Goal: Task Accomplishment & Management: Manage account settings

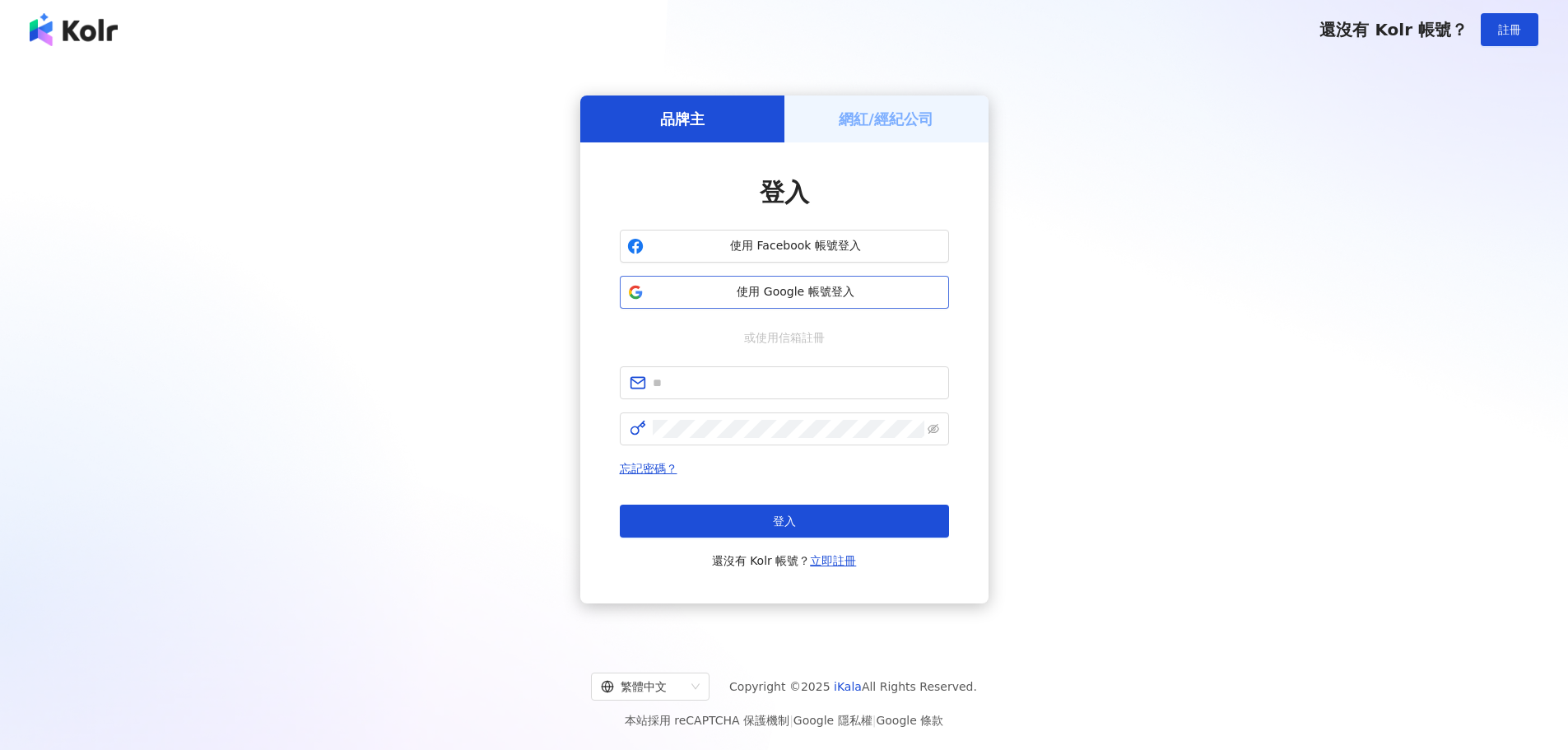
click at [769, 297] on span "使用 Google 帳號登入" at bounding box center [796, 292] width 291 height 17
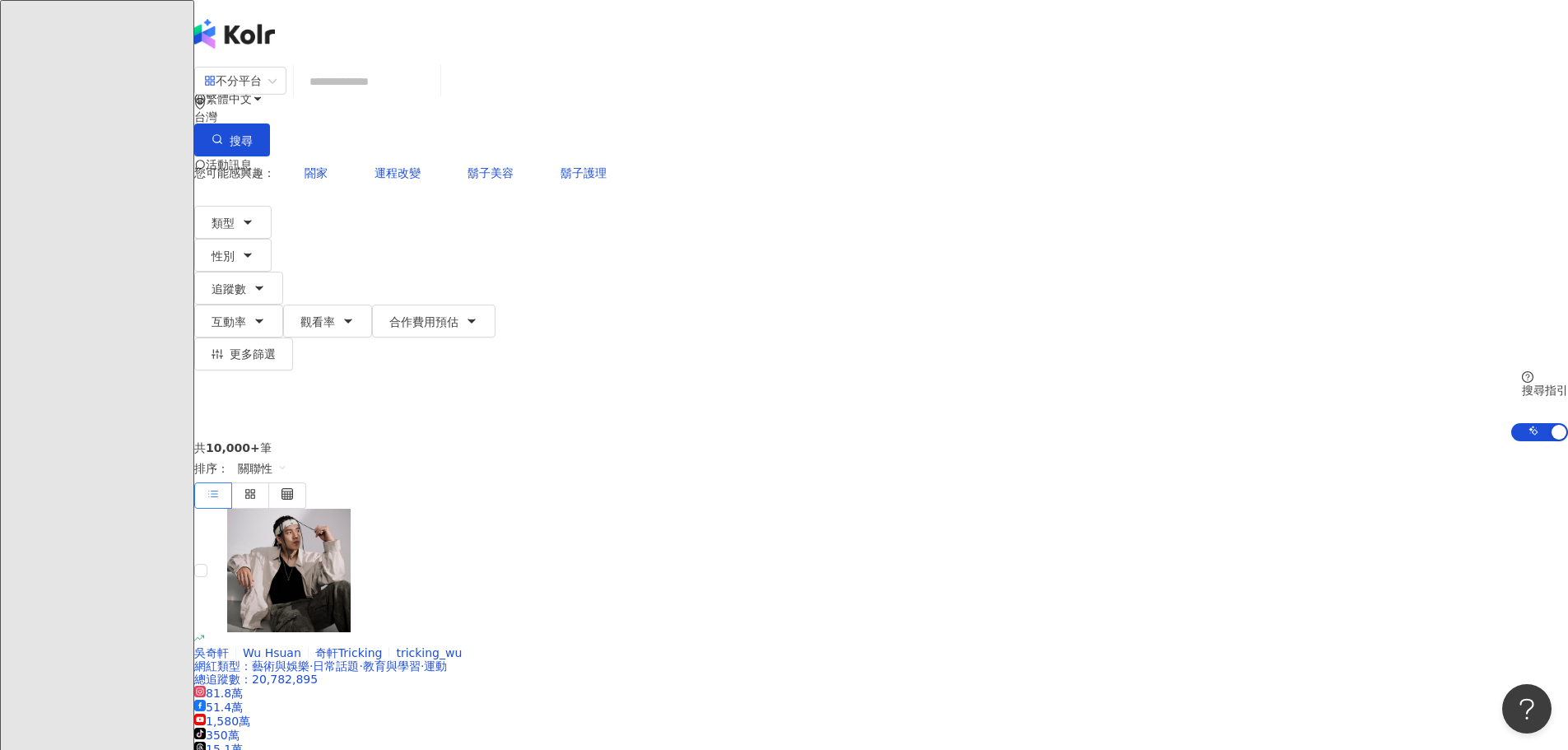
click at [252, 158] on span "活動訊息" at bounding box center [229, 164] width 46 height 13
click at [1191, 72] on span "無新訊息" at bounding box center [1158, 106] width 66 height 115
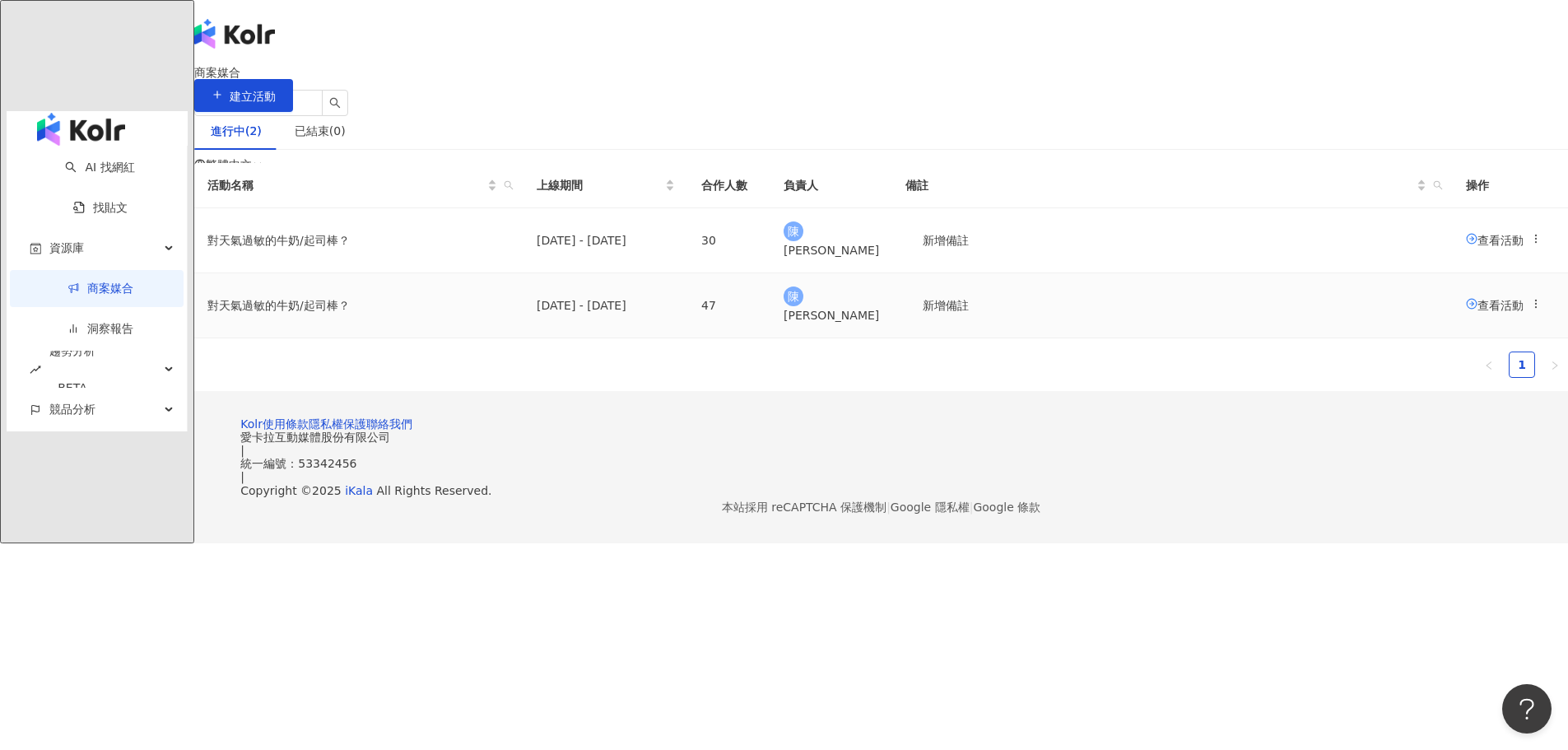
click at [1466, 312] on span "查看活動" at bounding box center [1495, 304] width 58 height 13
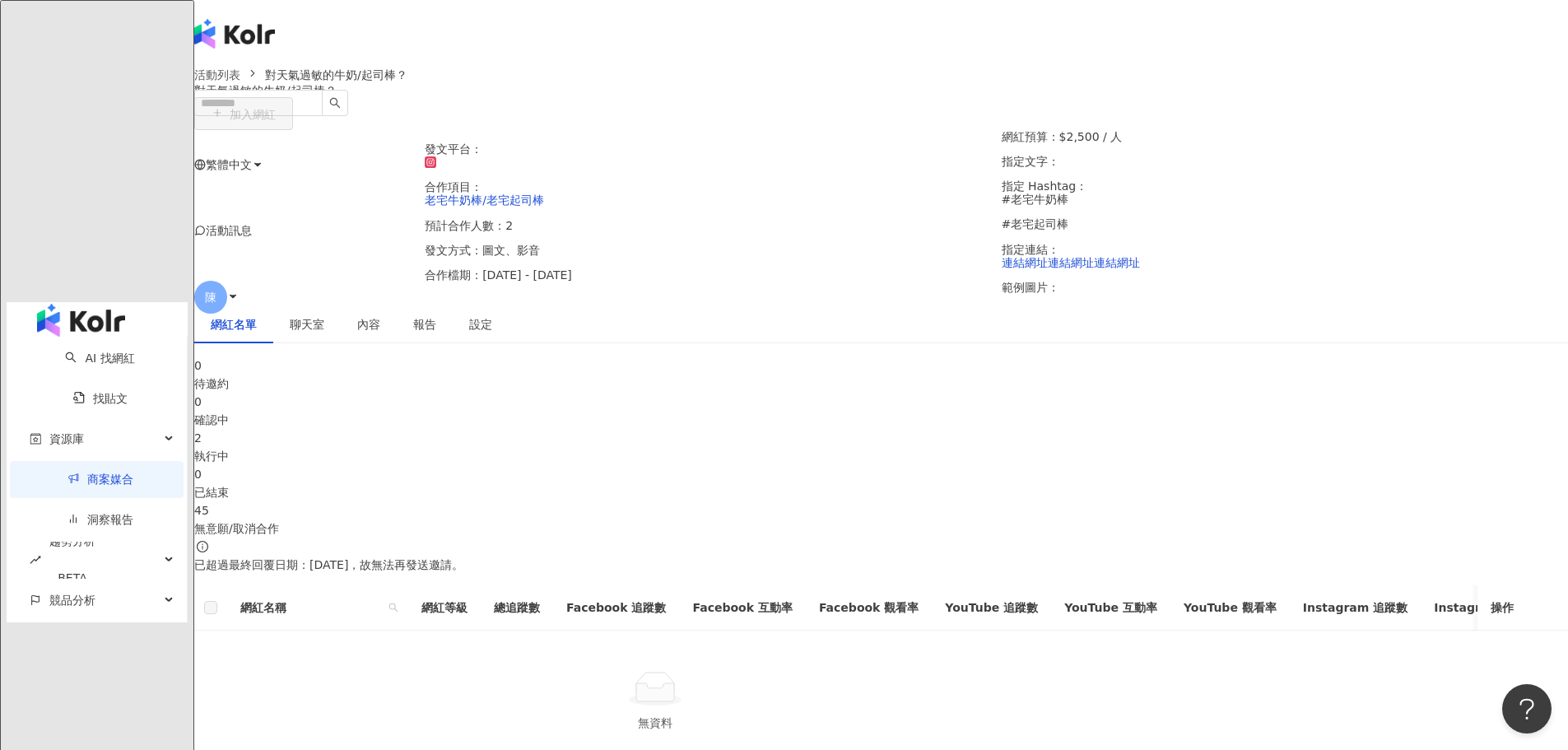
scroll to position [247, 0]
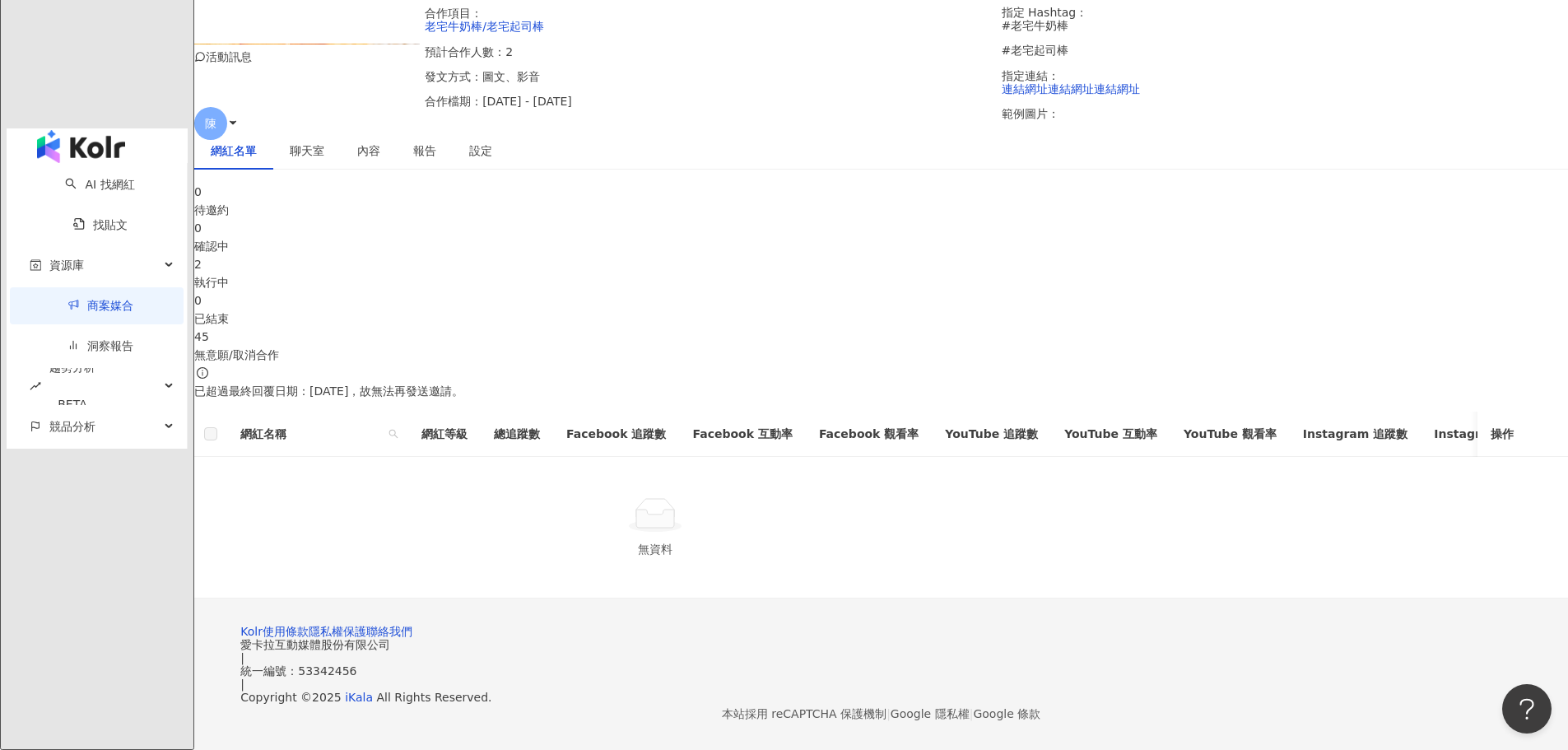
click at [810, 254] on div "0 待邀約 0 確認中 2 執行中 0 已結束 45 無意願/取消合作 已超過最終回覆日期：[DATE]，故無法再發送邀請。 網紅名稱 網紅等級 總追蹤數 F…" at bounding box center [881, 391] width 1374 height 416
click at [829, 273] on div "執行中" at bounding box center [881, 282] width 1374 height 18
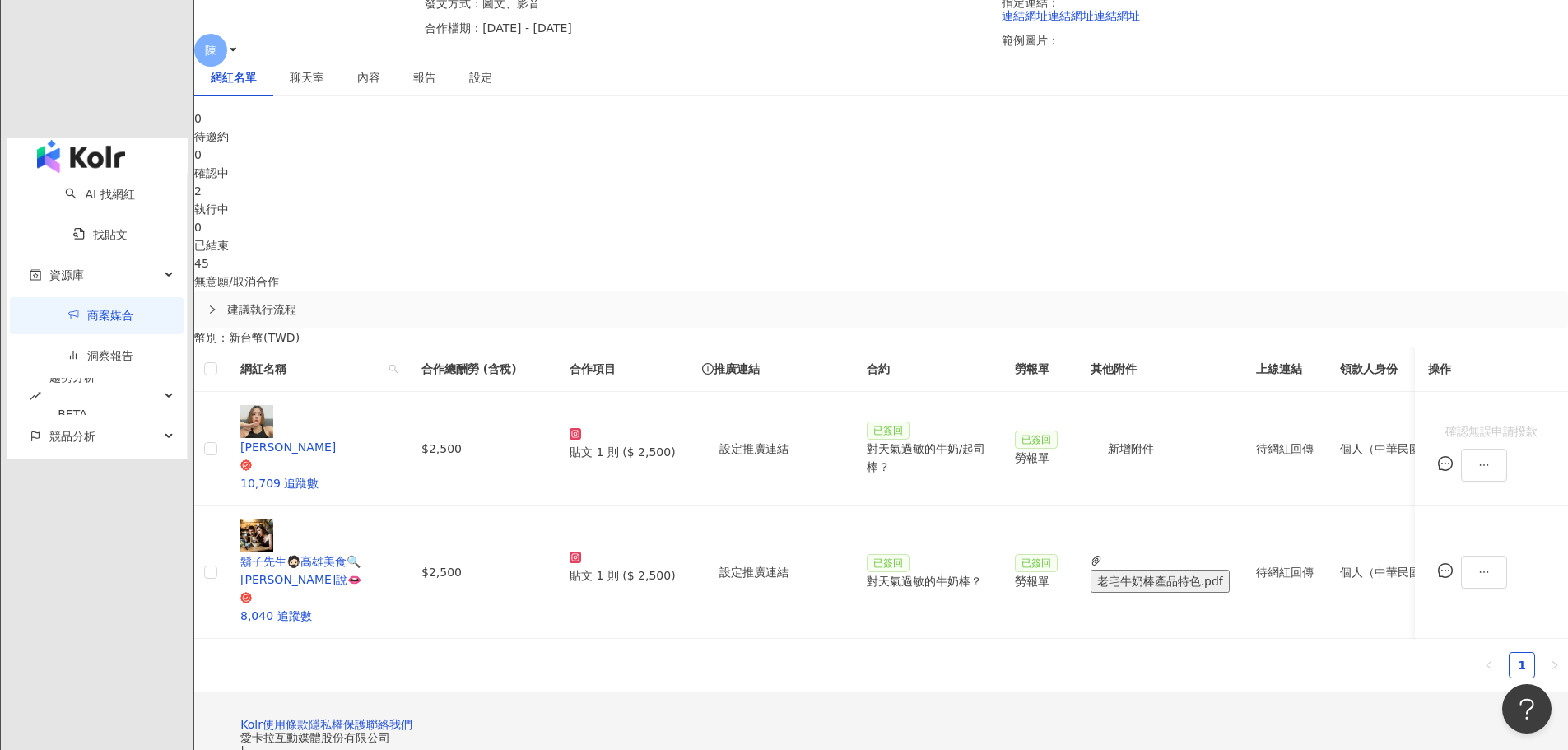
drag, startPoint x: 68, startPoint y: 532, endPoint x: 49, endPoint y: 557, distance: 31.4
click at [68, 458] on div "AI 找網紅 找貼文 資源庫 商案媒合 洞察報告 趨勢分析 BETA 競品分析" at bounding box center [97, 315] width 181 height 285
drag, startPoint x: 257, startPoint y: 435, endPoint x: 987, endPoint y: 474, distance: 731.0
click at [257, 435] on div "0 待邀約 0 確認中 2 執行中 0 已結束 45 無意願/取消合作 建議執行流程 幣別 ： 新台幣 ( TWD ) 網紅名稱 合作總酬勞 (含稅) 合作項…" at bounding box center [881, 400] width 1374 height 582
click at [355, 538] on div "0 待邀約 0 確認中 2 執行中 0 已結束 45 無意願/取消合作 建議執行流程 幣別 ： 新台幣 ( TWD ) 網紅名稱 合作總酬勞 (含稅) 合作項…" at bounding box center [881, 400] width 1374 height 582
